Goal: Navigation & Orientation: Find specific page/section

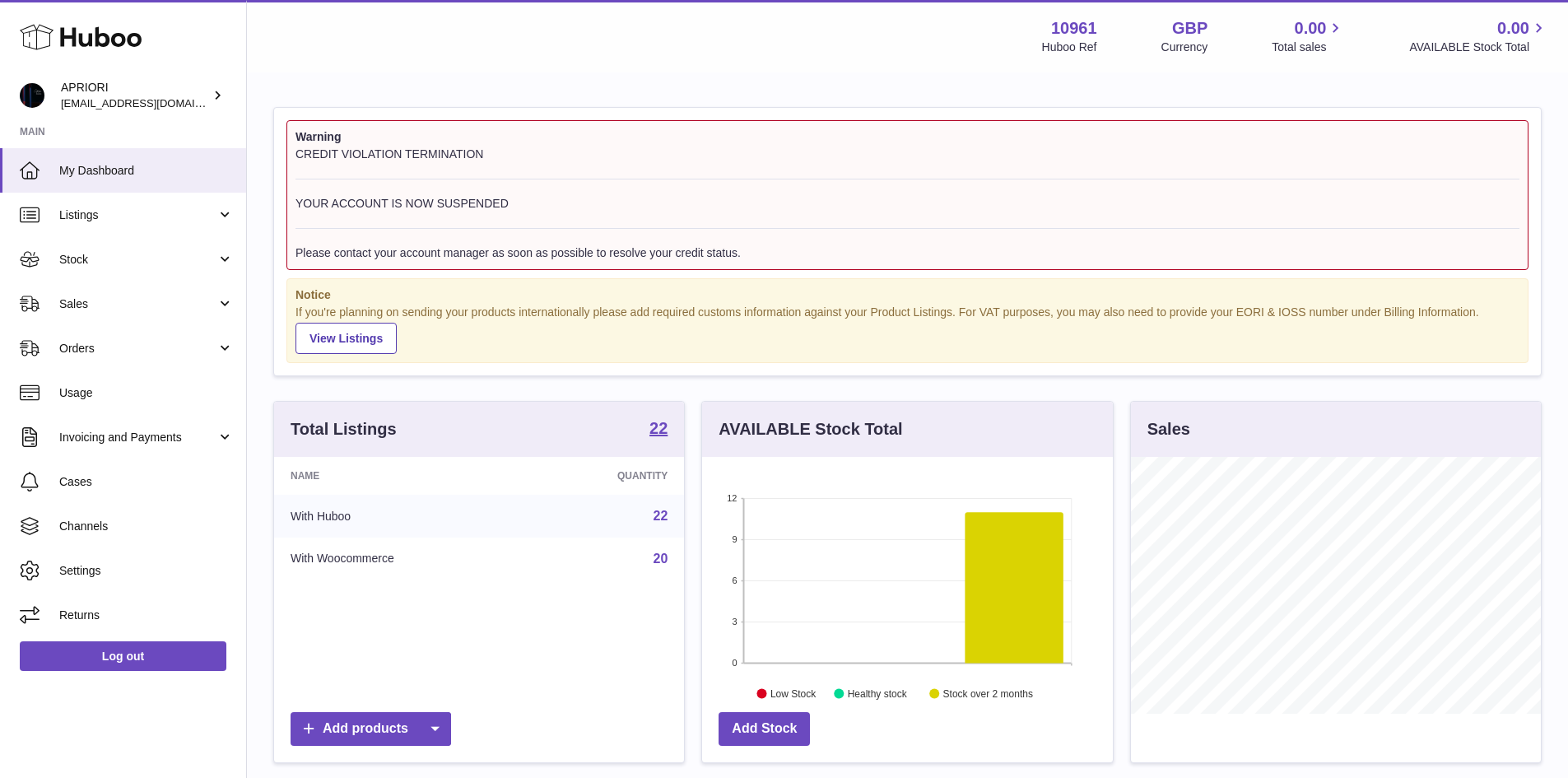
scroll to position [257, 411]
click at [154, 217] on span "Listings" at bounding box center [137, 215] width 157 height 16
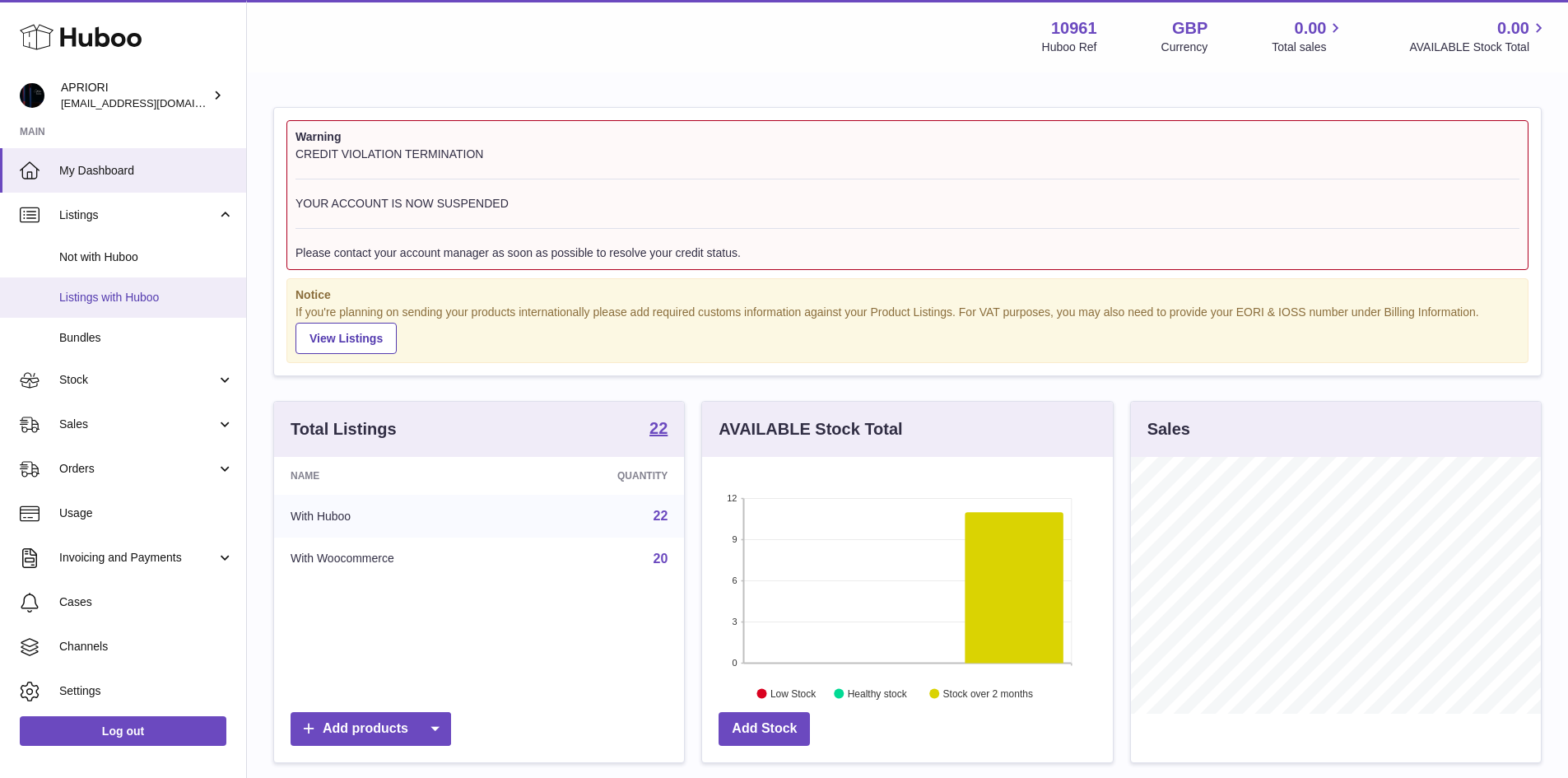
click at [153, 298] on span "Listings with Huboo" at bounding box center [146, 297] width 175 height 16
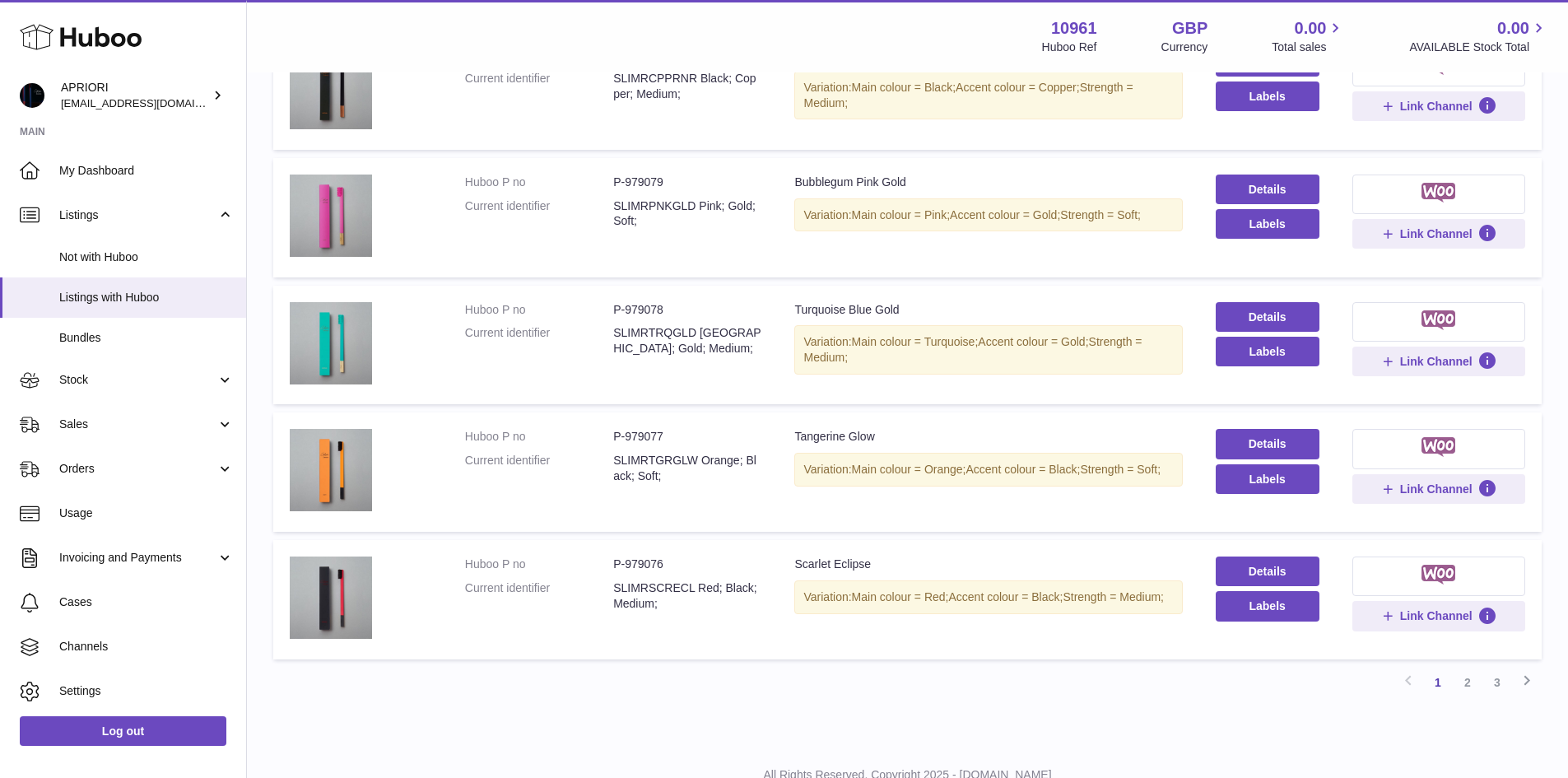
scroll to position [906, 0]
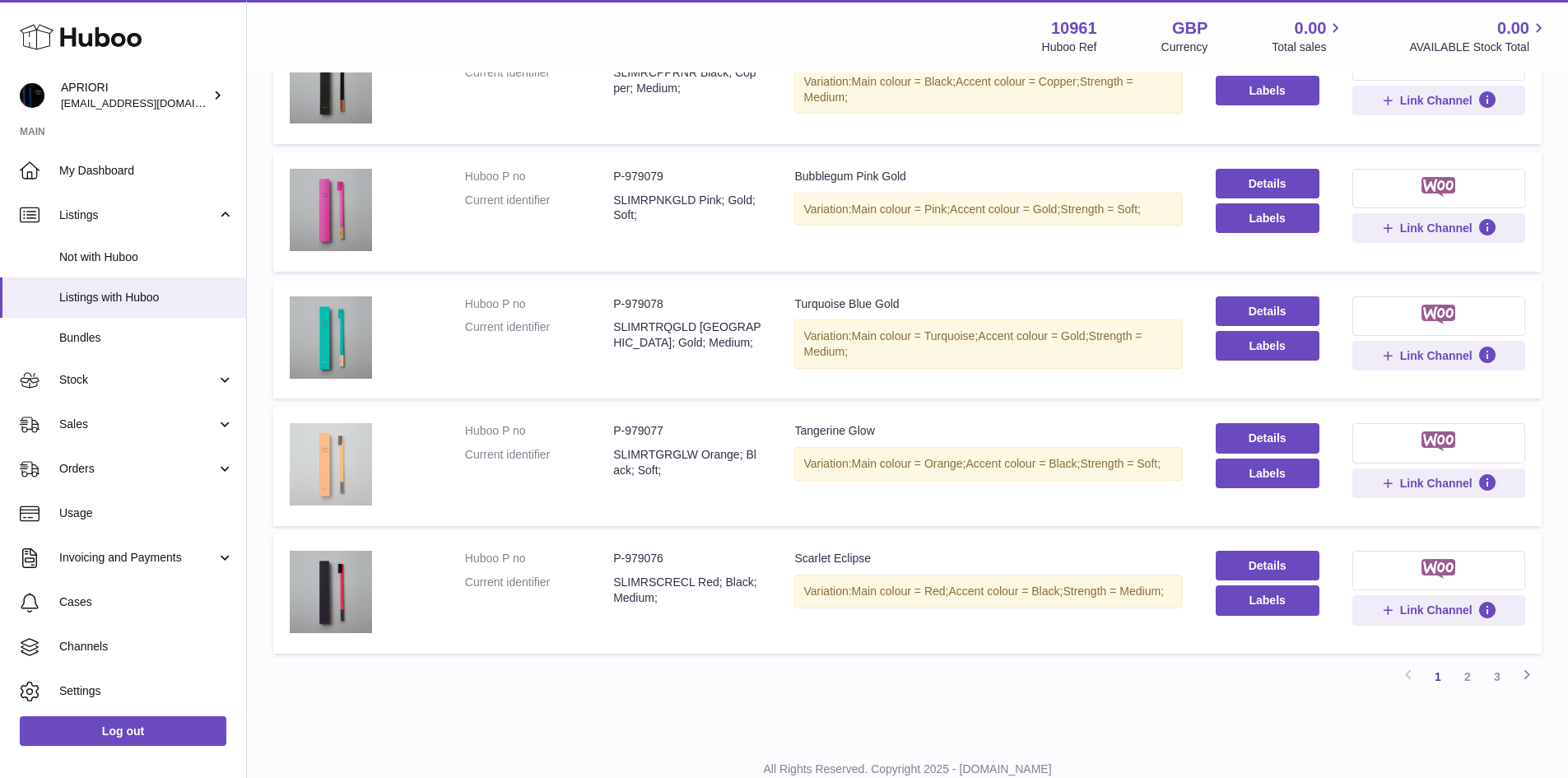
click at [318, 445] on img at bounding box center [331, 464] width 83 height 83
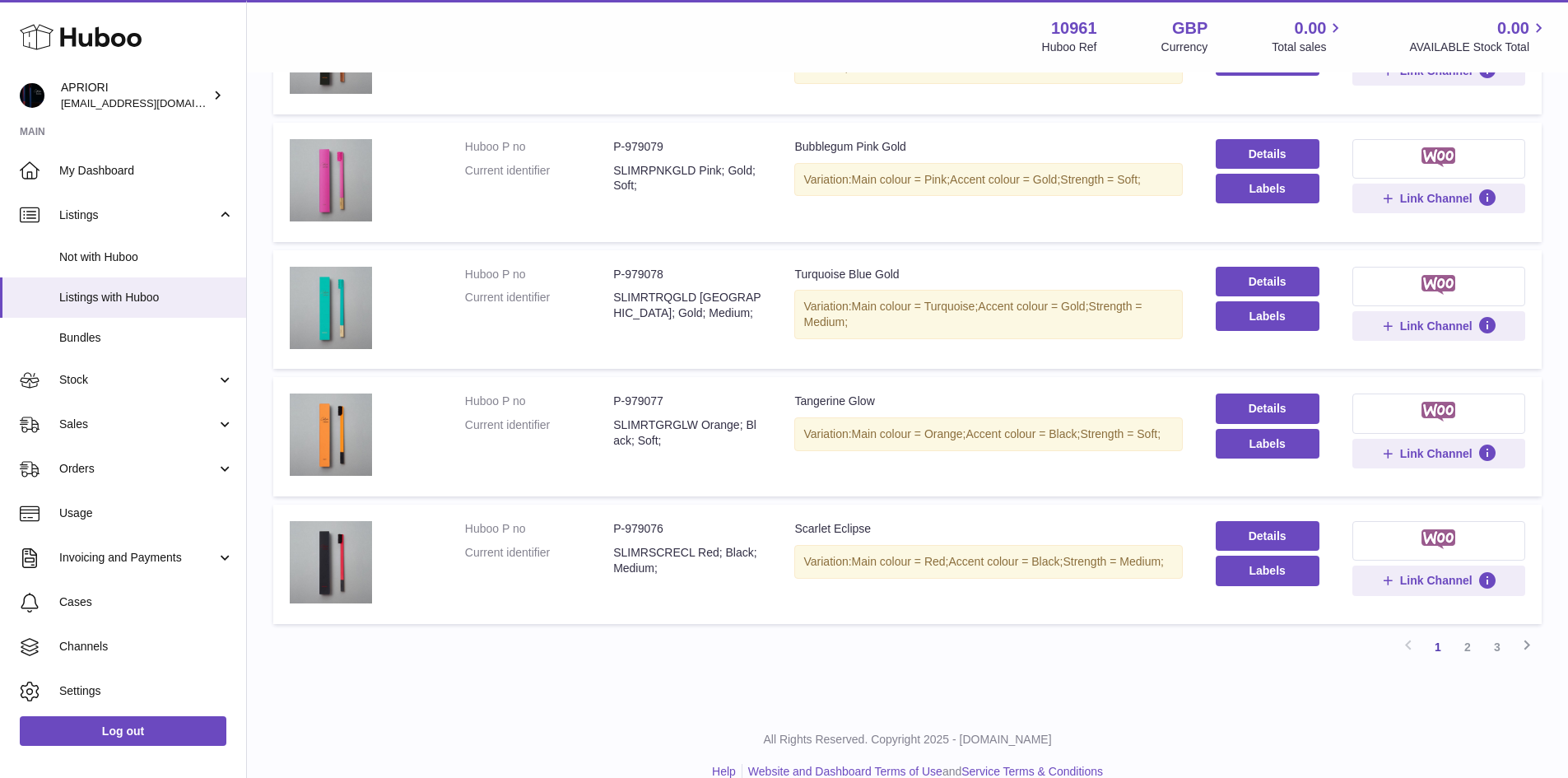
scroll to position [962, 0]
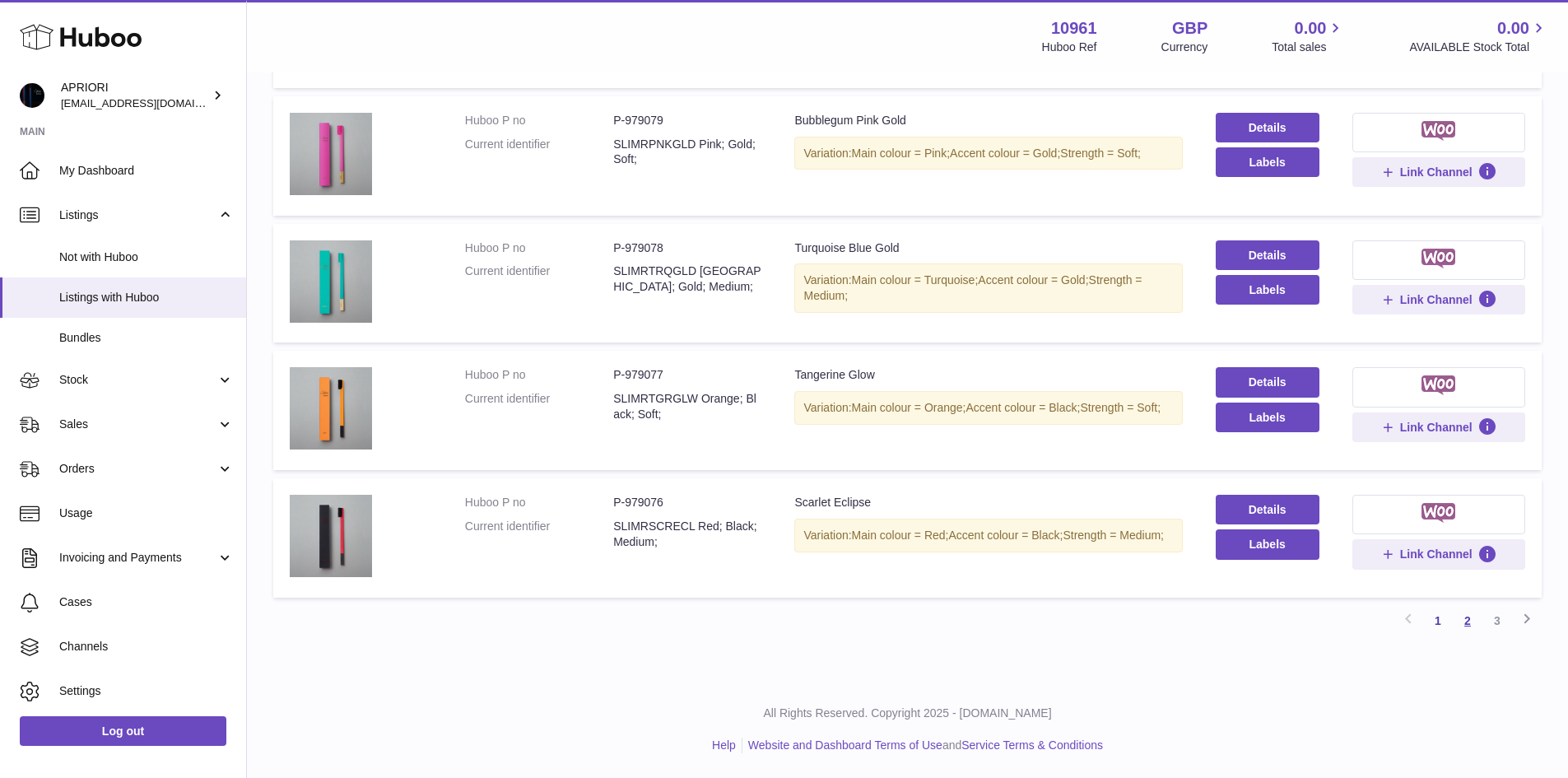
click at [1469, 624] on link "2" at bounding box center [1468, 621] width 29 height 29
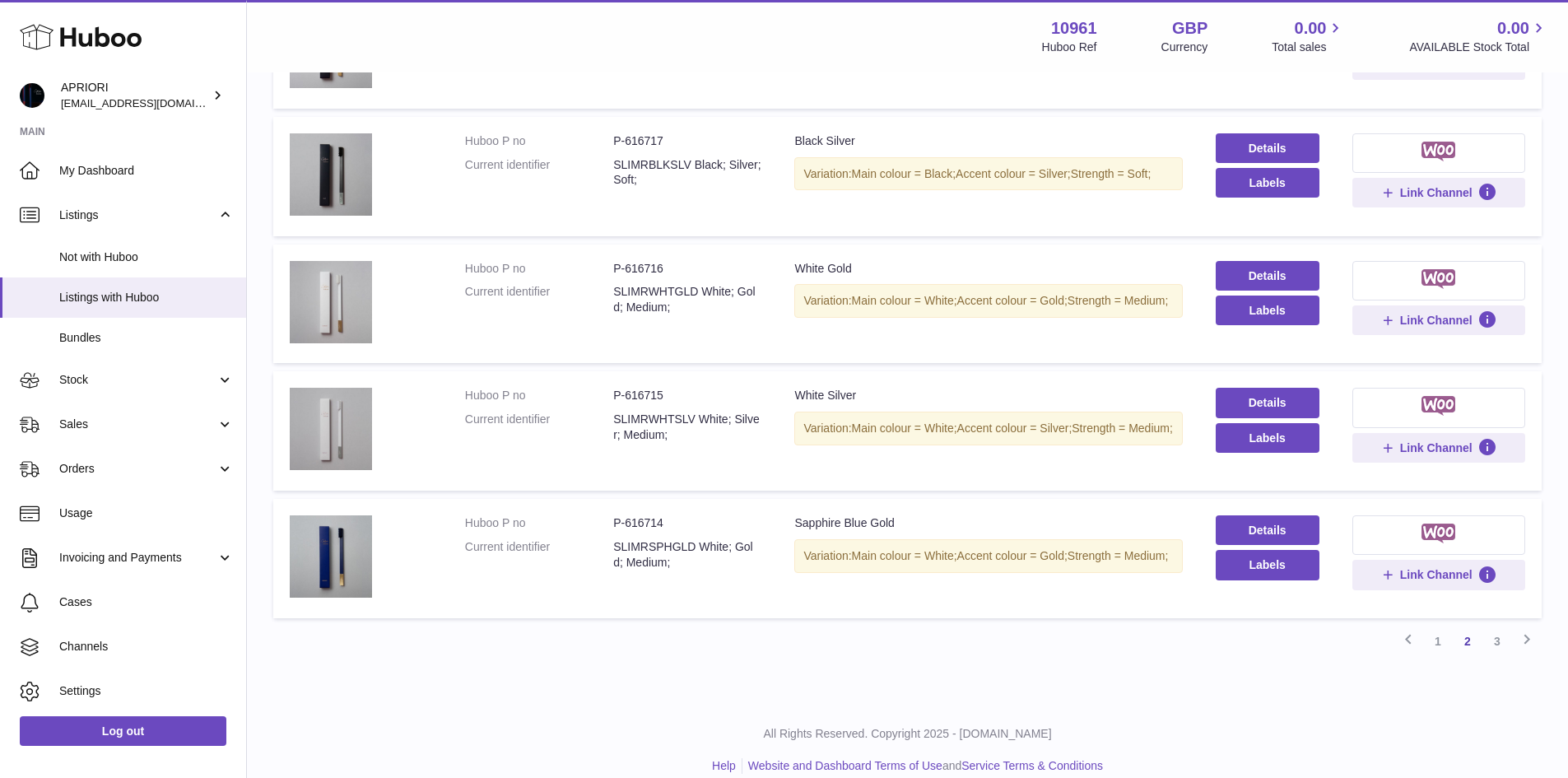
scroll to position [962, 0]
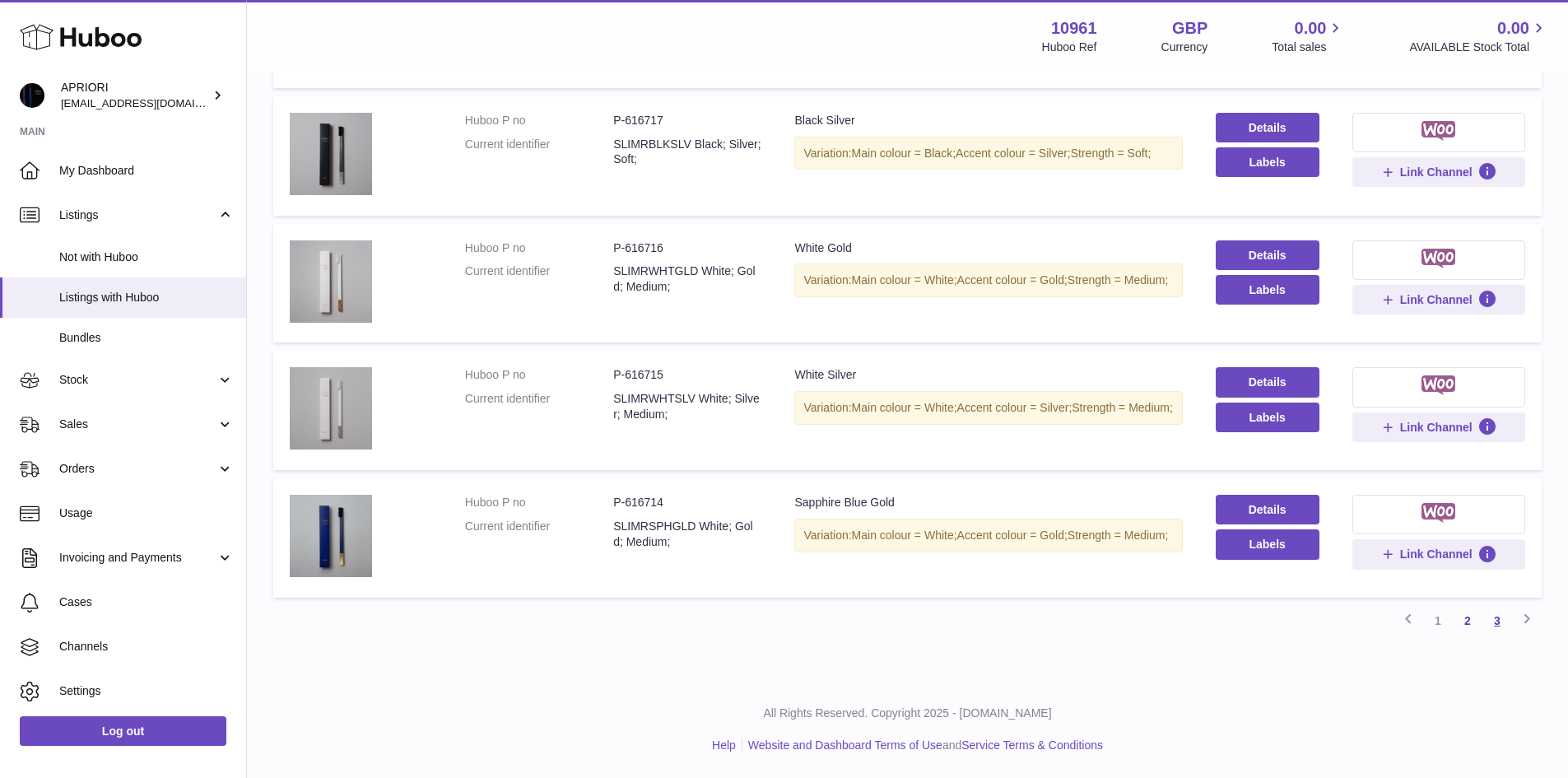
click at [1501, 620] on link "3" at bounding box center [1497, 621] width 29 height 29
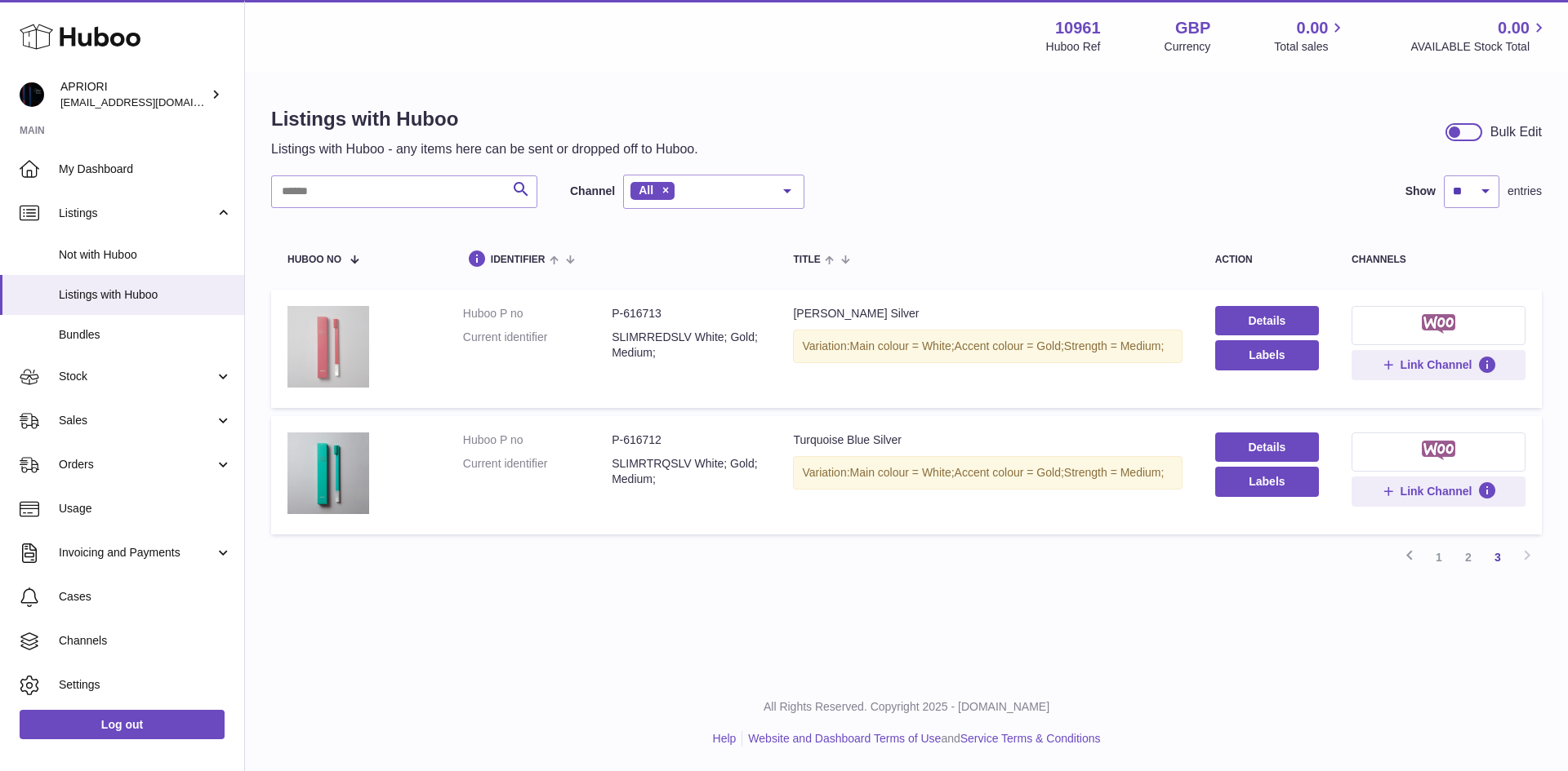
click at [333, 351] on img at bounding box center [328, 347] width 82 height 82
